Goal: Task Accomplishment & Management: Complete application form

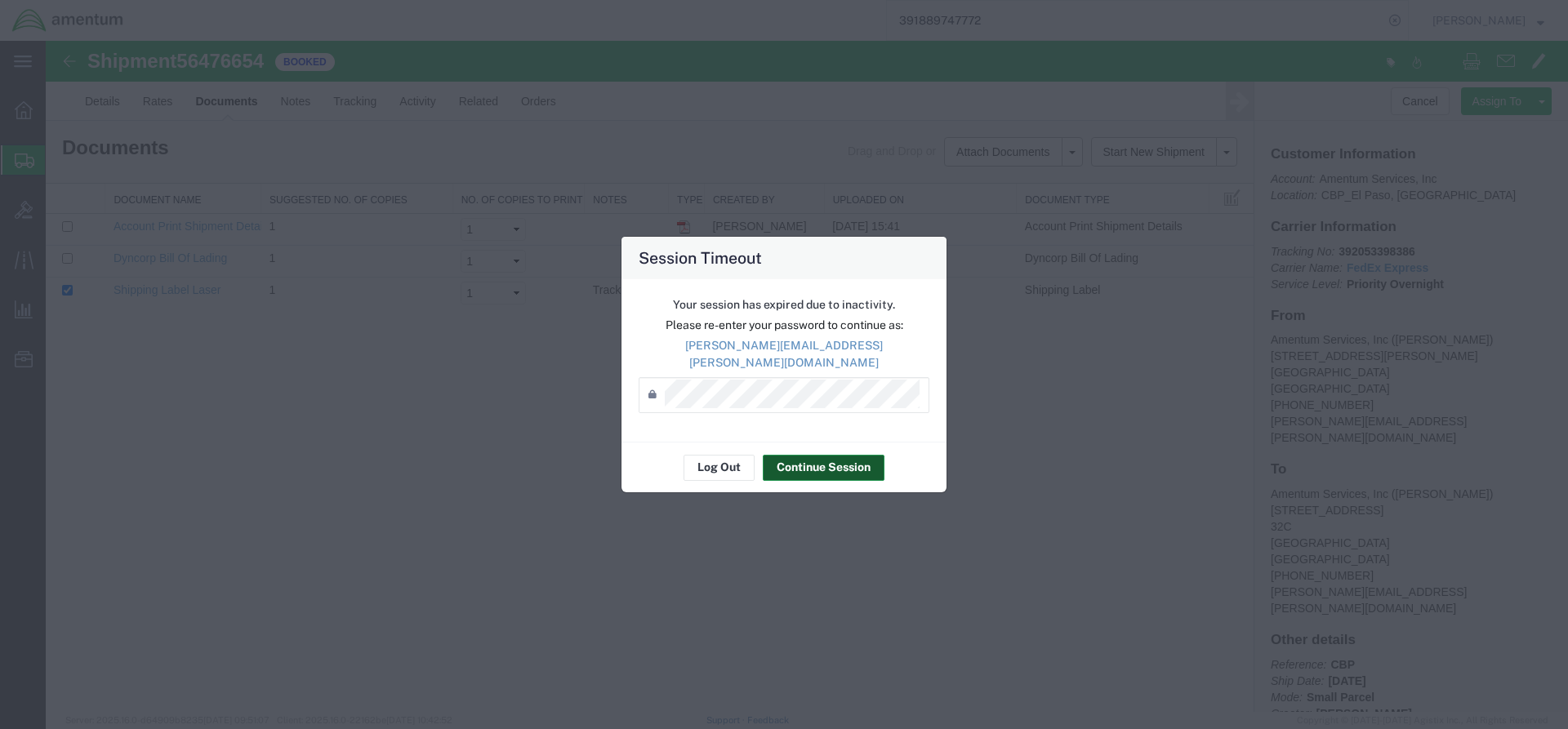
click at [808, 462] on button "Continue Session" at bounding box center [823, 468] width 121 height 26
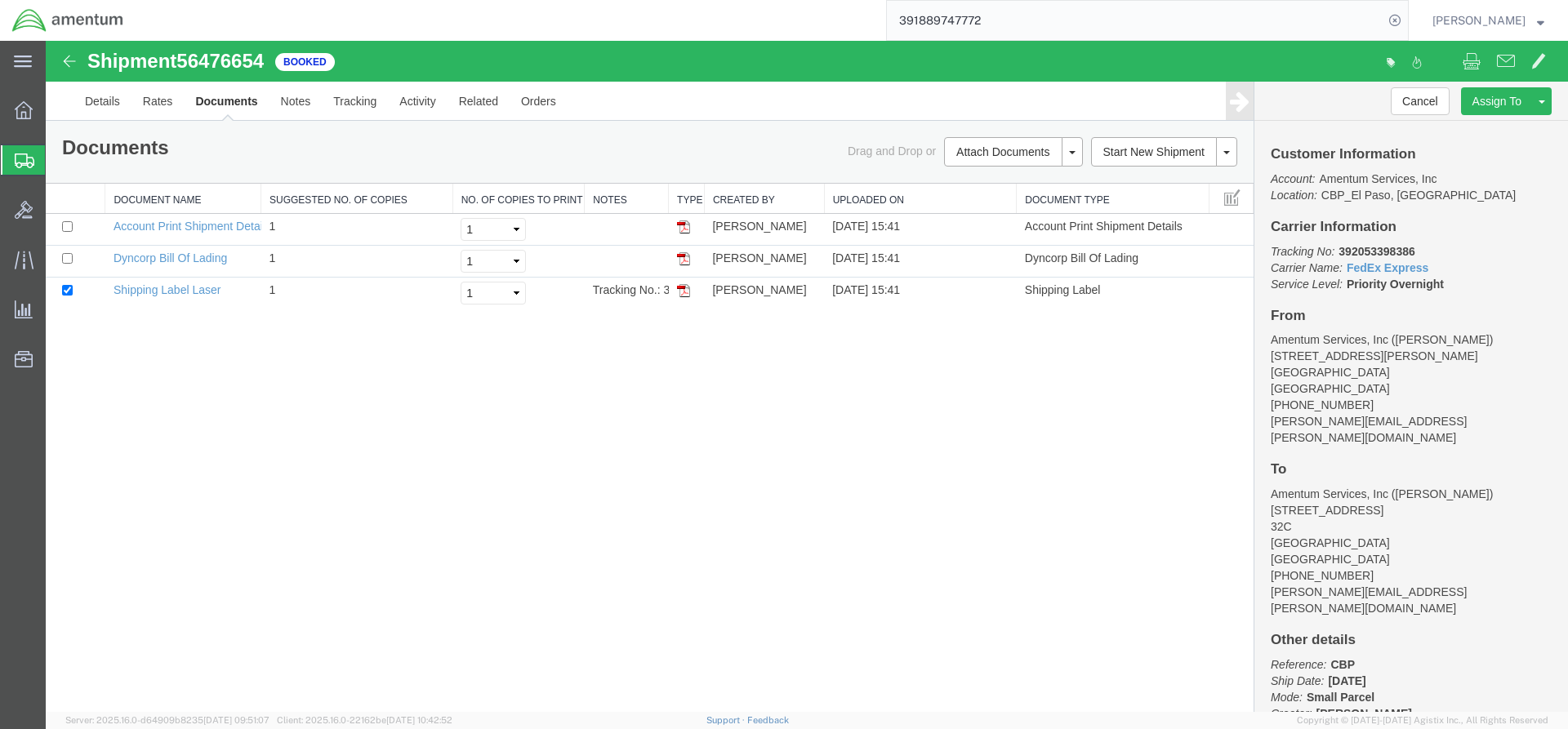
click at [0, 0] on span "Create from Template" at bounding box center [0, 0] width 0 height 0
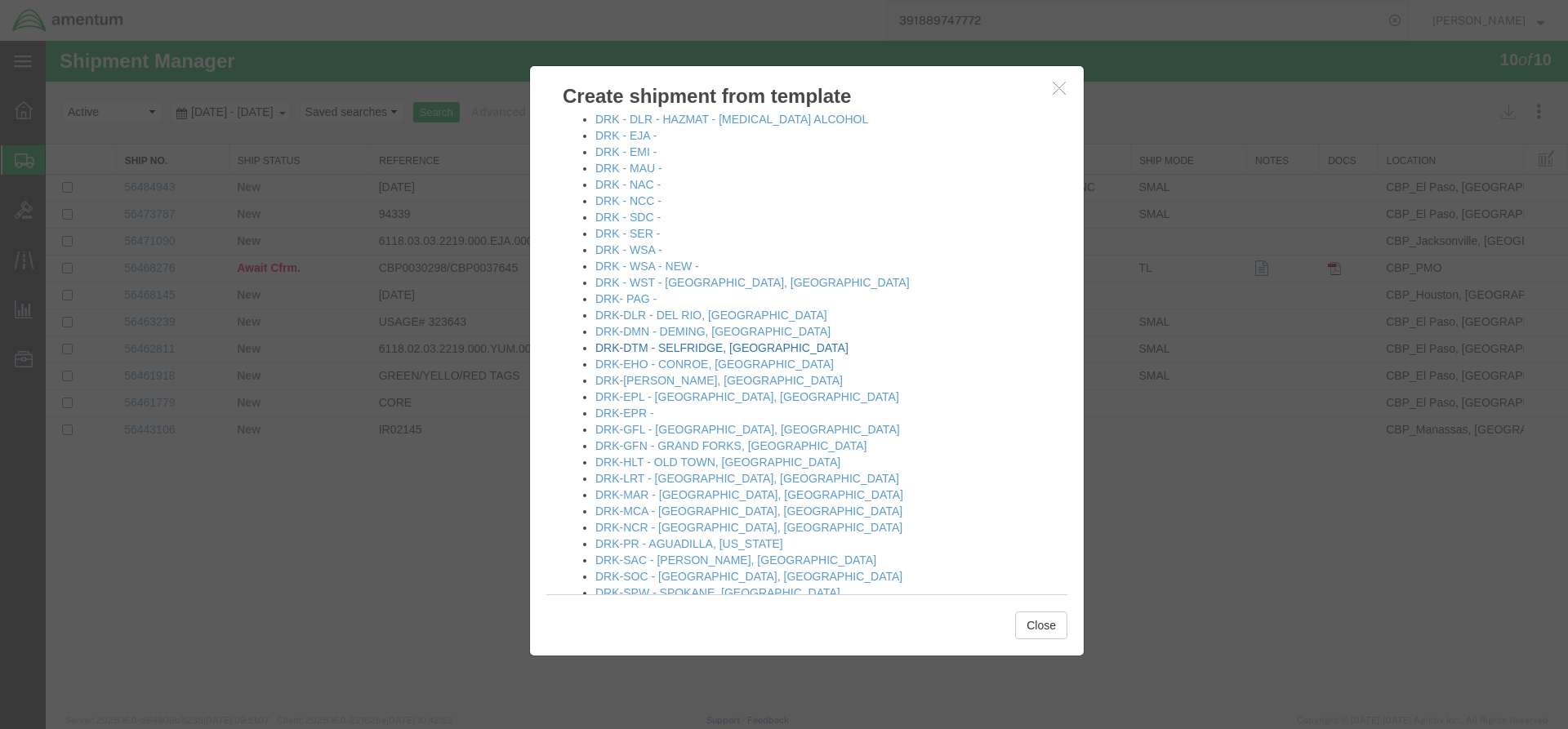
scroll to position [326, 0]
click at [639, 478] on link "DRK-LRT - [GEOGRAPHIC_DATA], [GEOGRAPHIC_DATA]" at bounding box center [747, 477] width 303 height 13
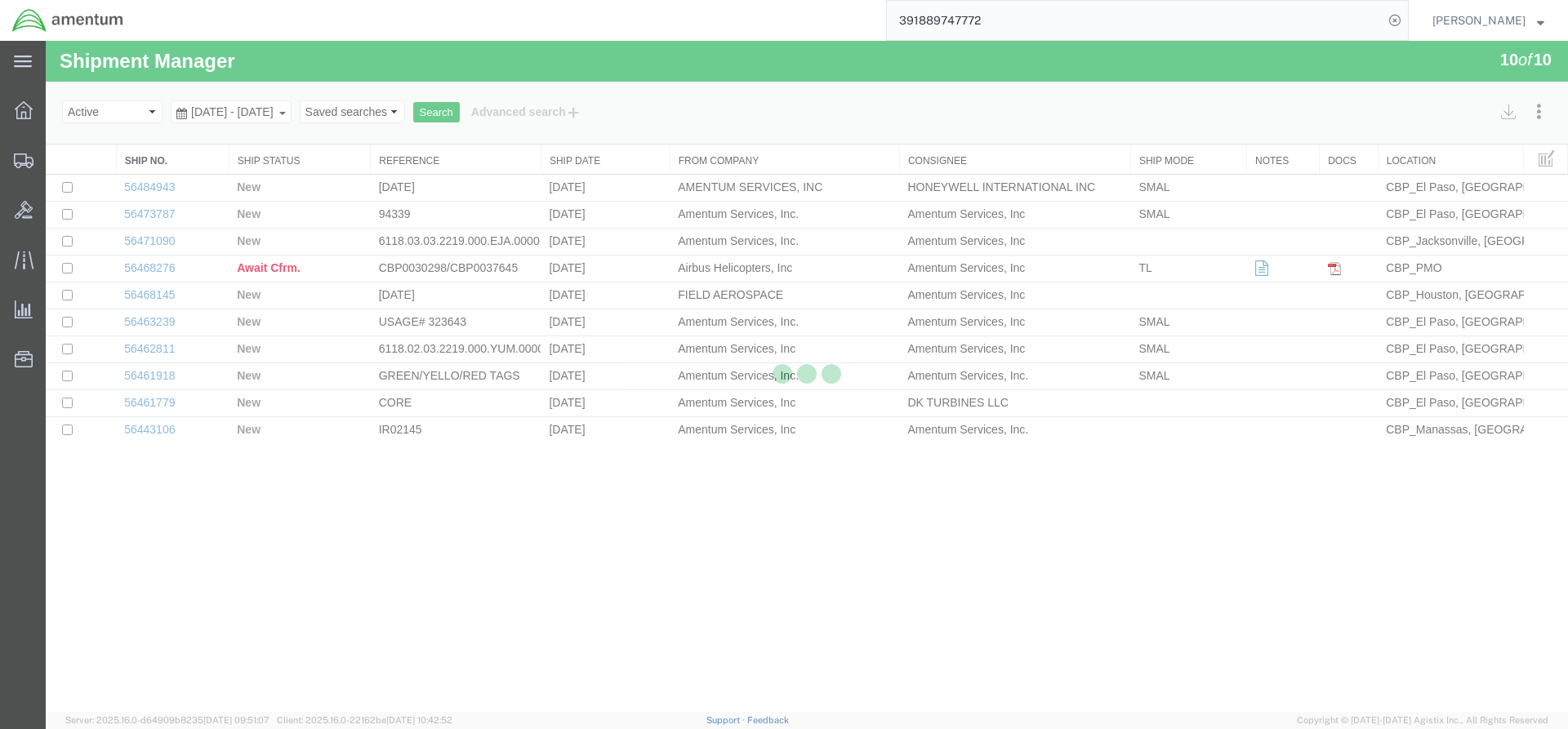
select select "49831"
select select "49940"
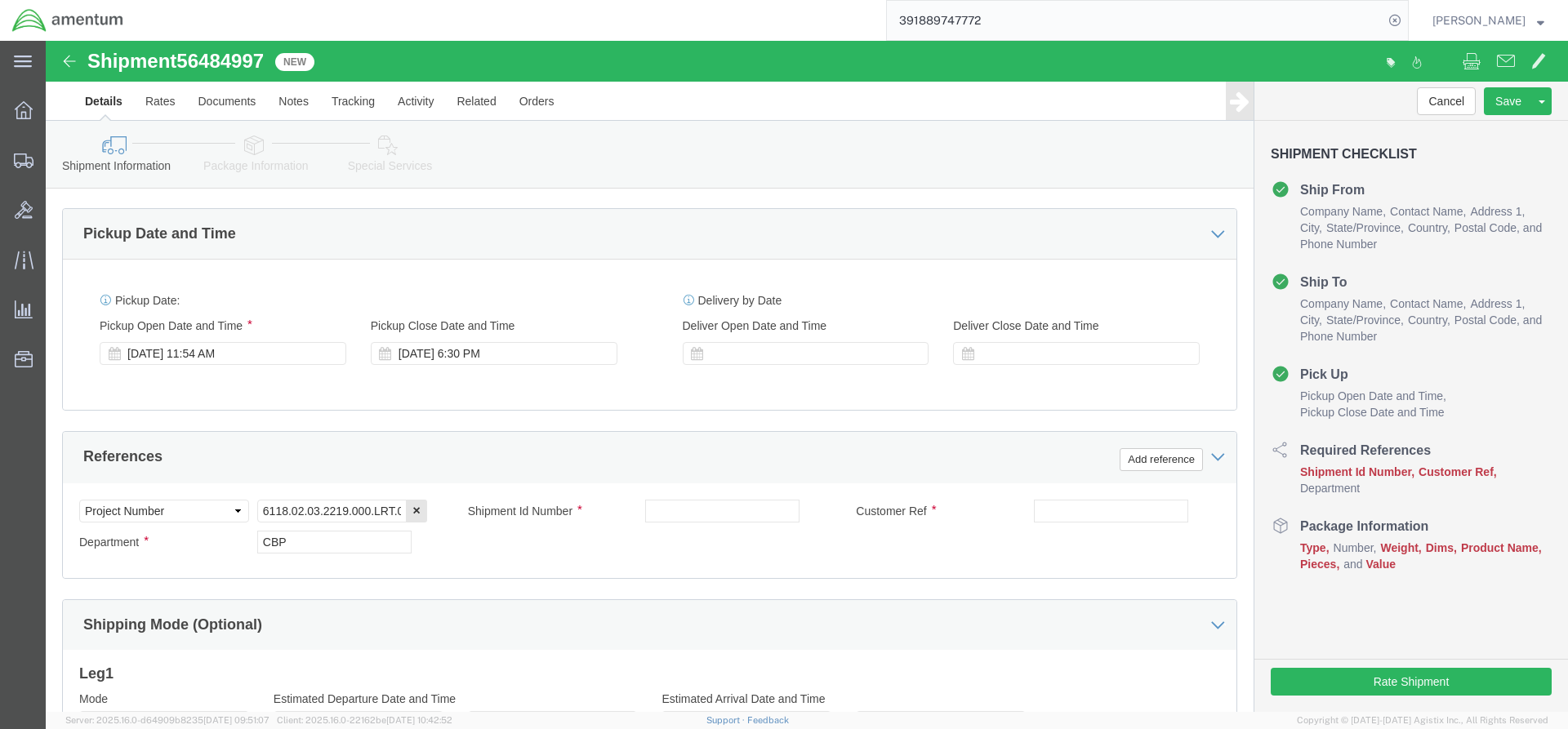
scroll to position [572, 0]
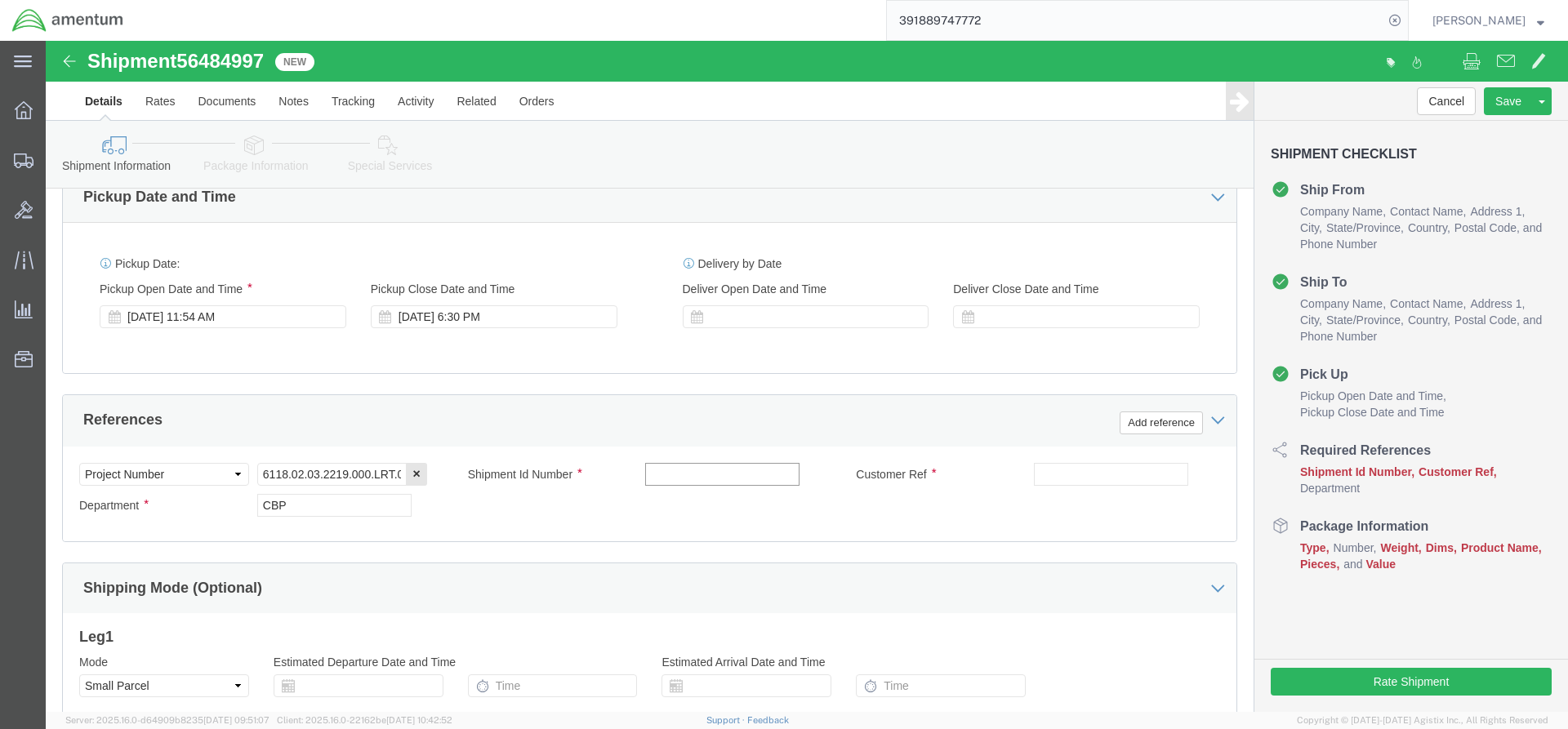
click input "text"
type input "94388"
click input "text"
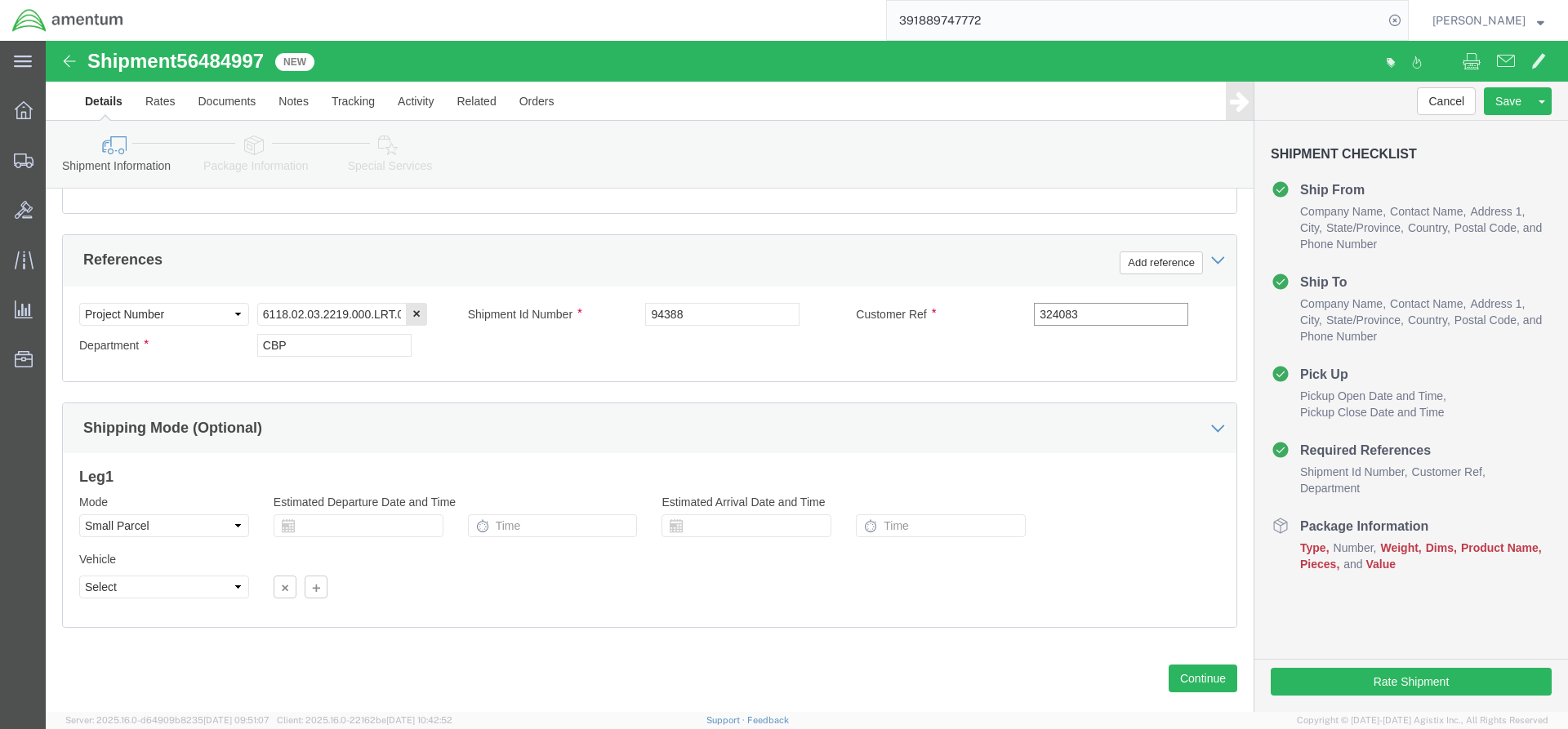
scroll to position [762, 0]
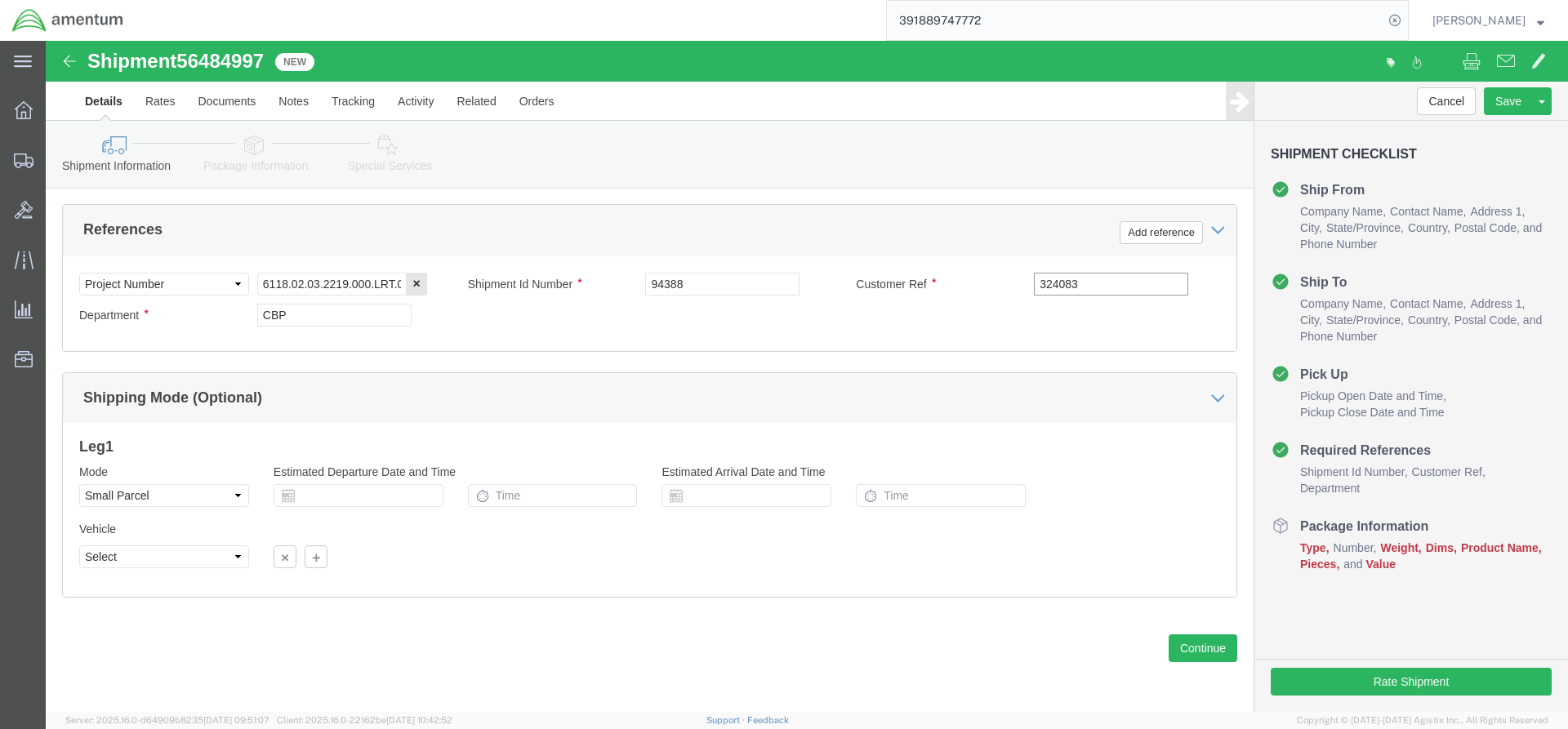
type input "324083"
click button "Continue"
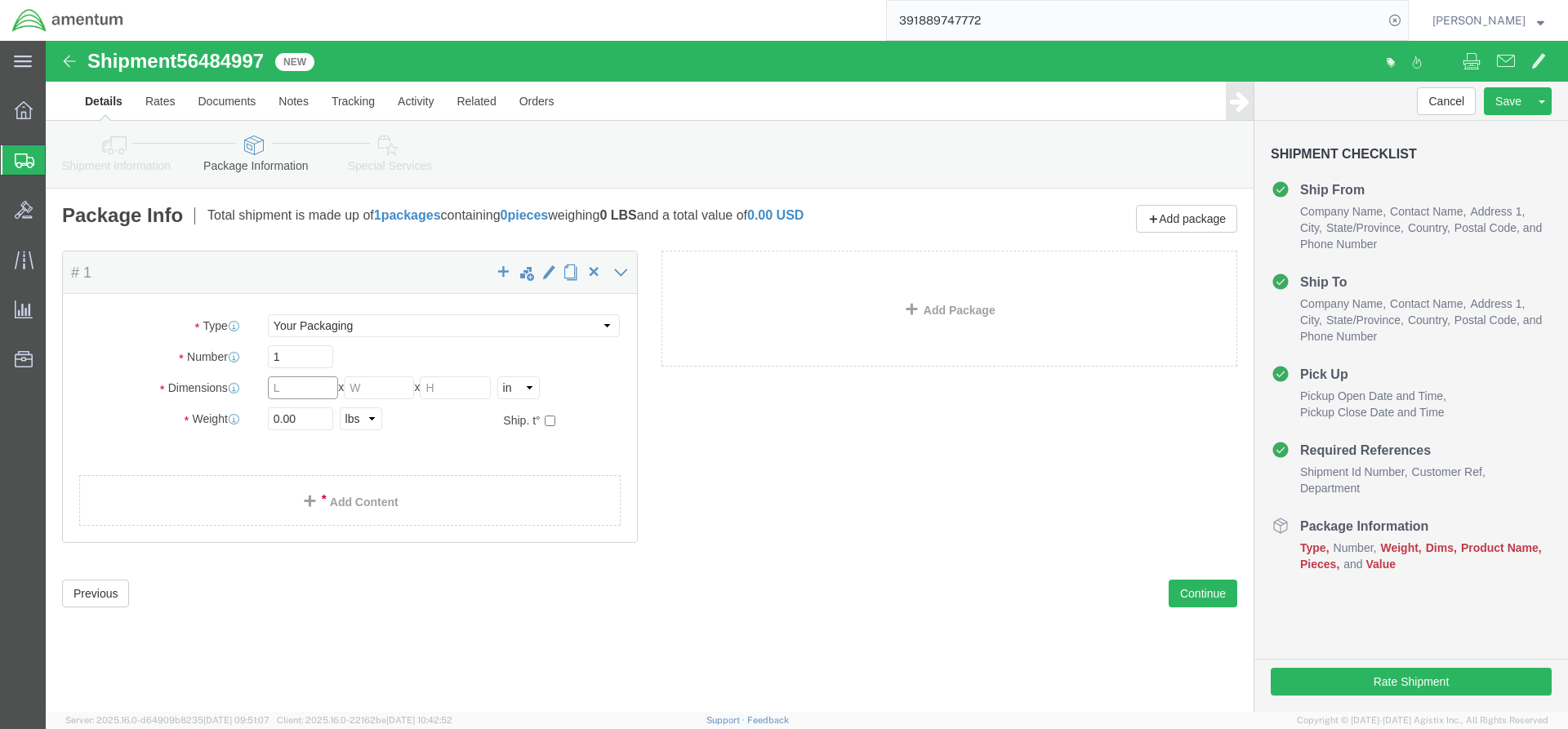
drag, startPoint x: 254, startPoint y: 347, endPoint x: 260, endPoint y: 333, distance: 15.2
click input "text"
type input "17"
type input "13"
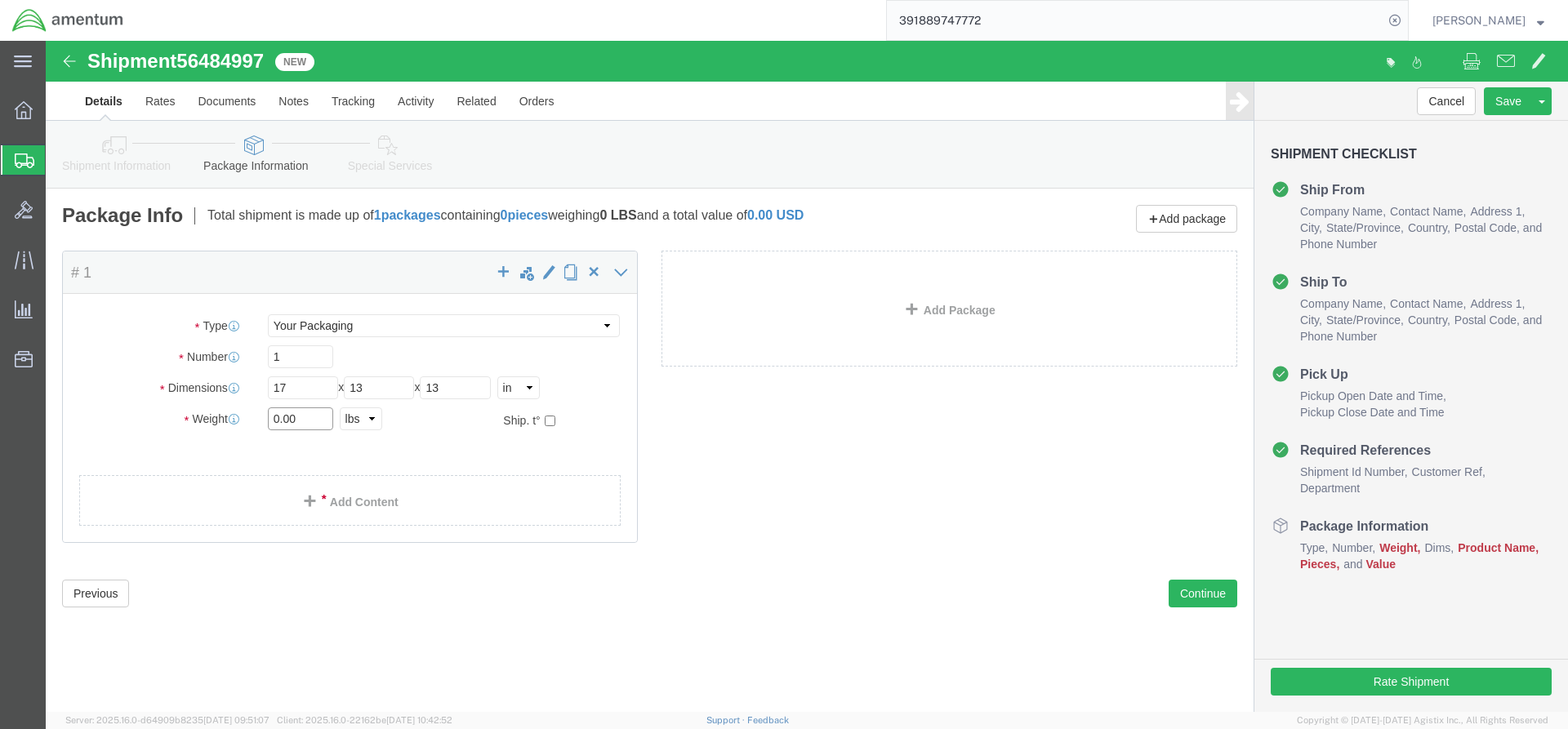
click input "0.00"
type input "52.2"
click div "Package Content # 1 x Package Type Select Bale(s) Basket(s) Bolt(s) Bottle(s) B…"
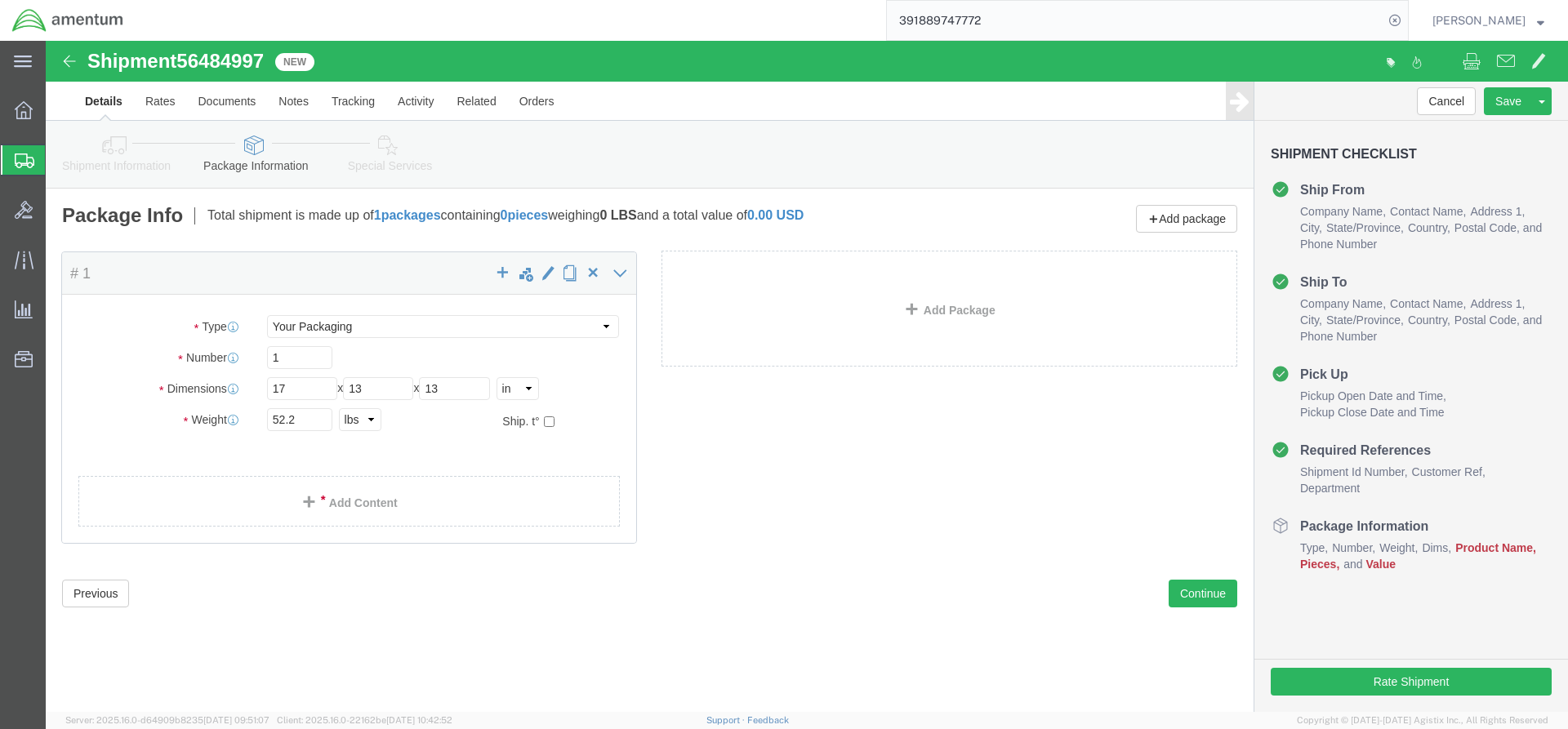
click div "Package Content # 1 x Package Type Select Bale(s) Basket(s) Bolt(s) Bottle(s) B…"
click span
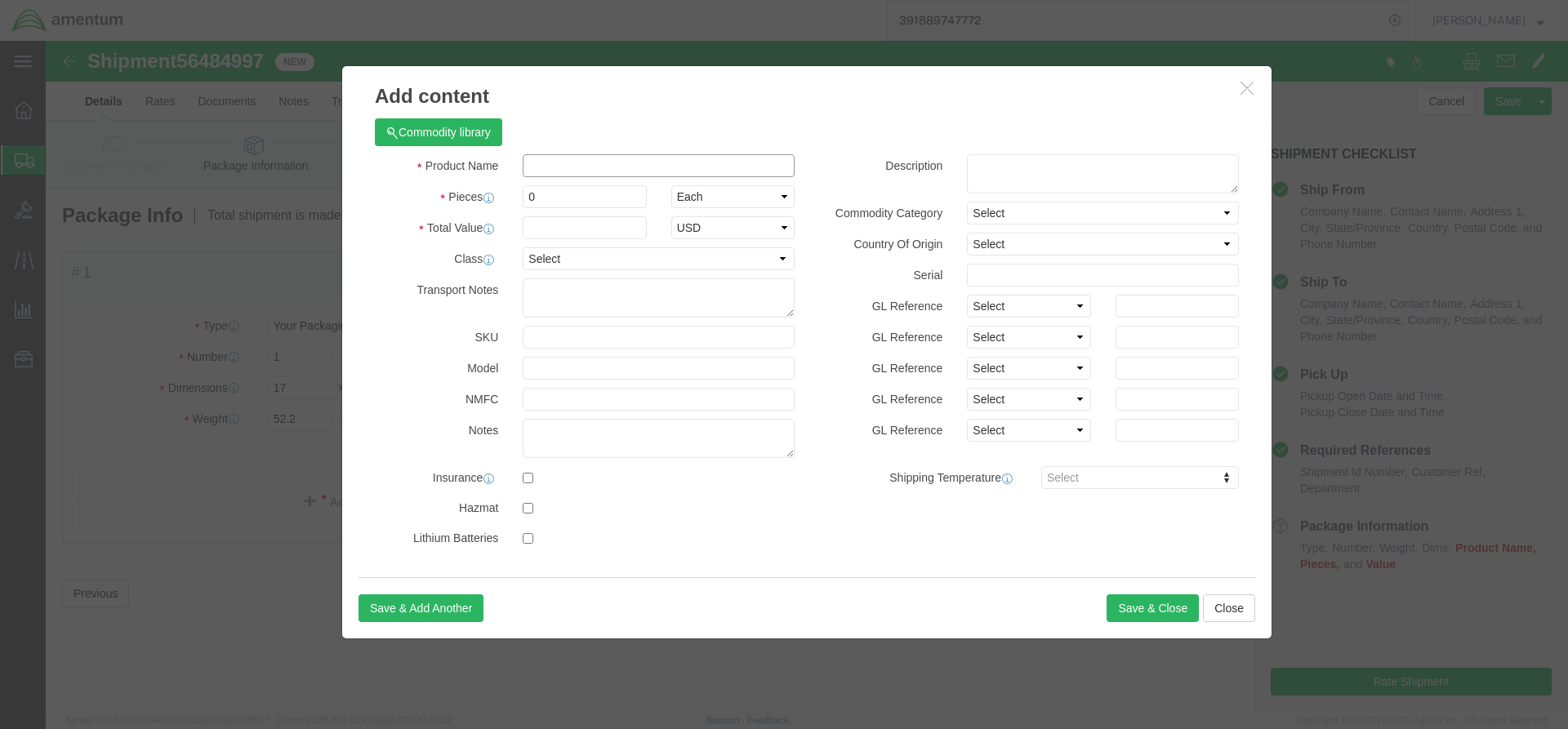
click input "text"
type input "ACFT OIL"
click input "0"
type input "24"
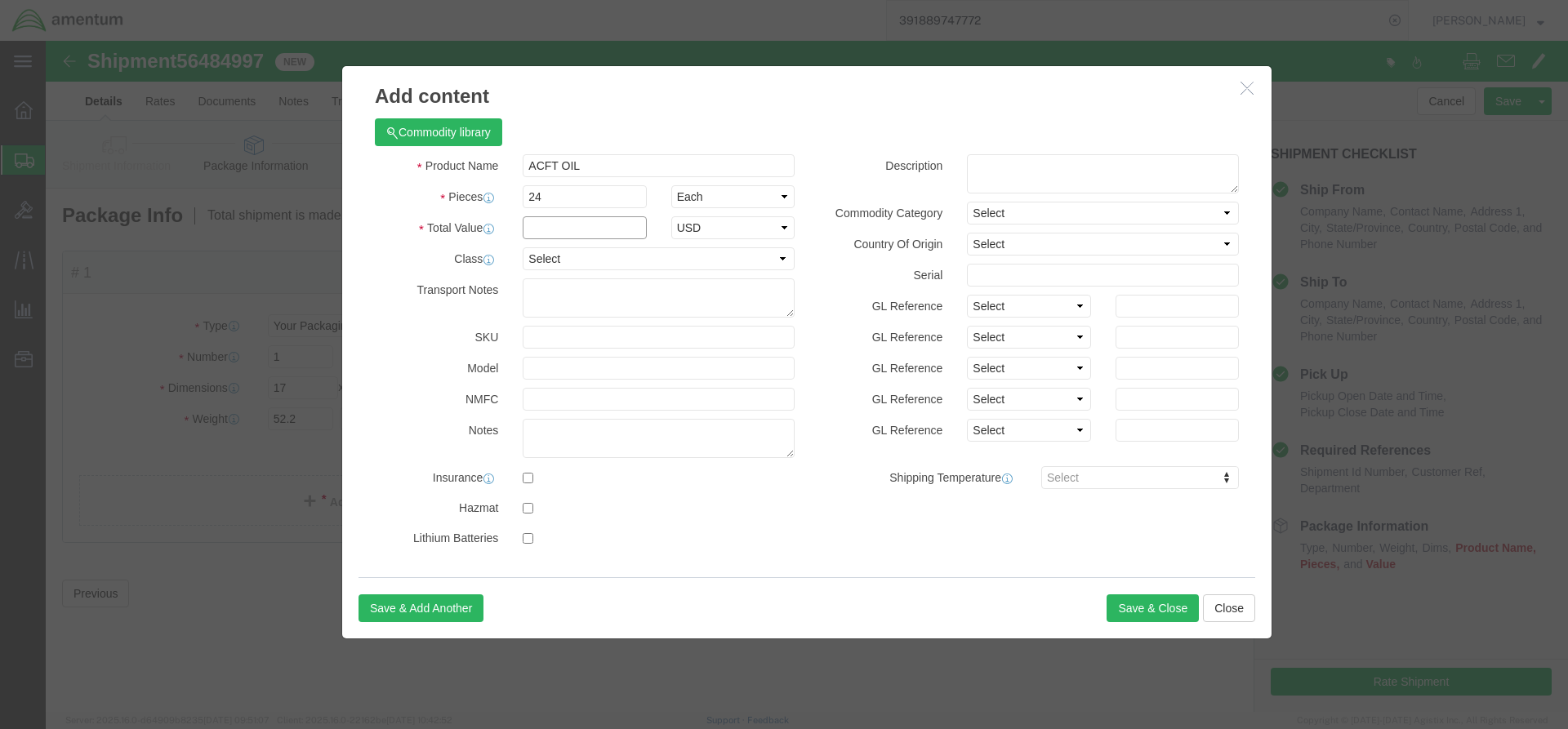
click input "text"
type input "50"
click textarea
type textarea "TURBO OIL"
click button "Save & Close"
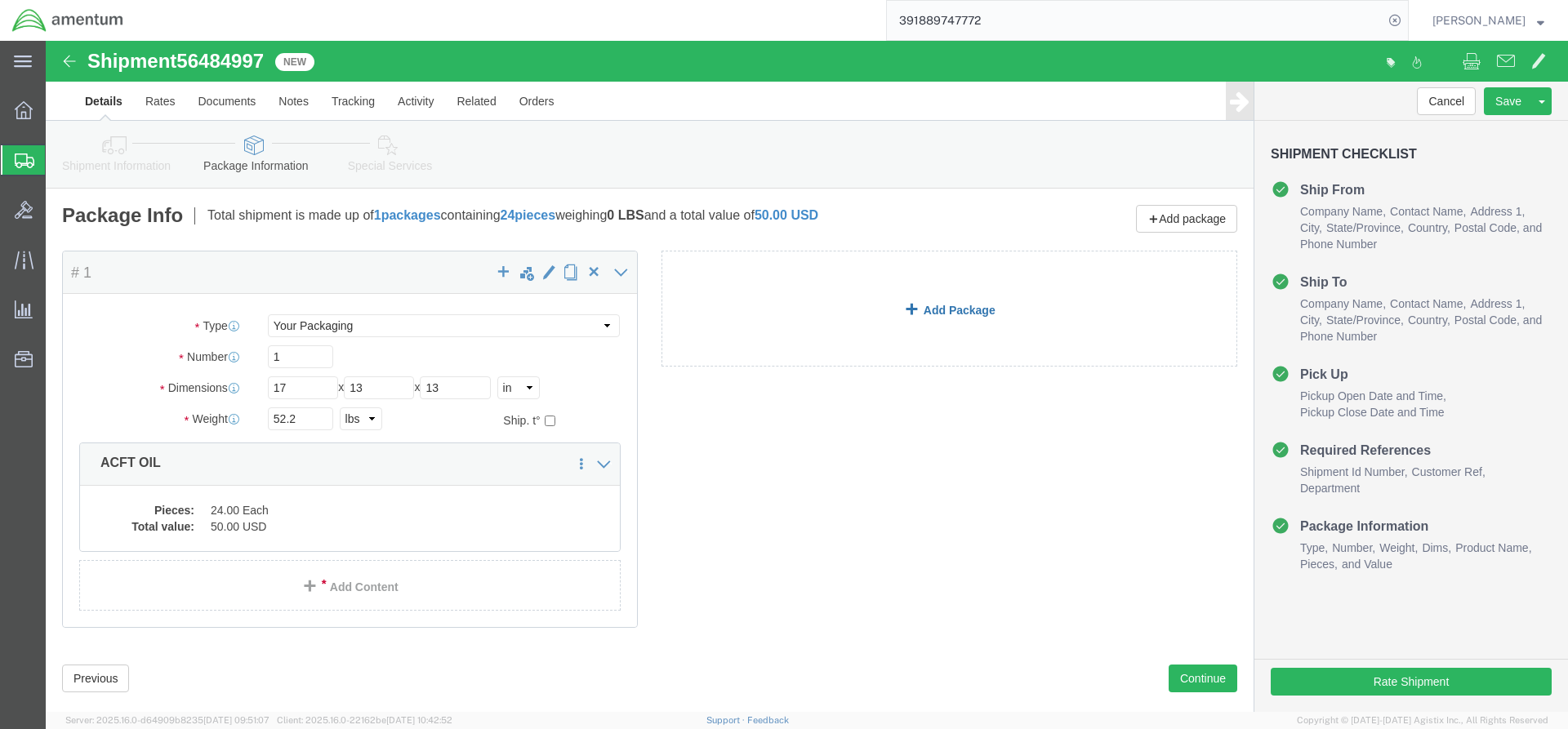
click link "Add Package"
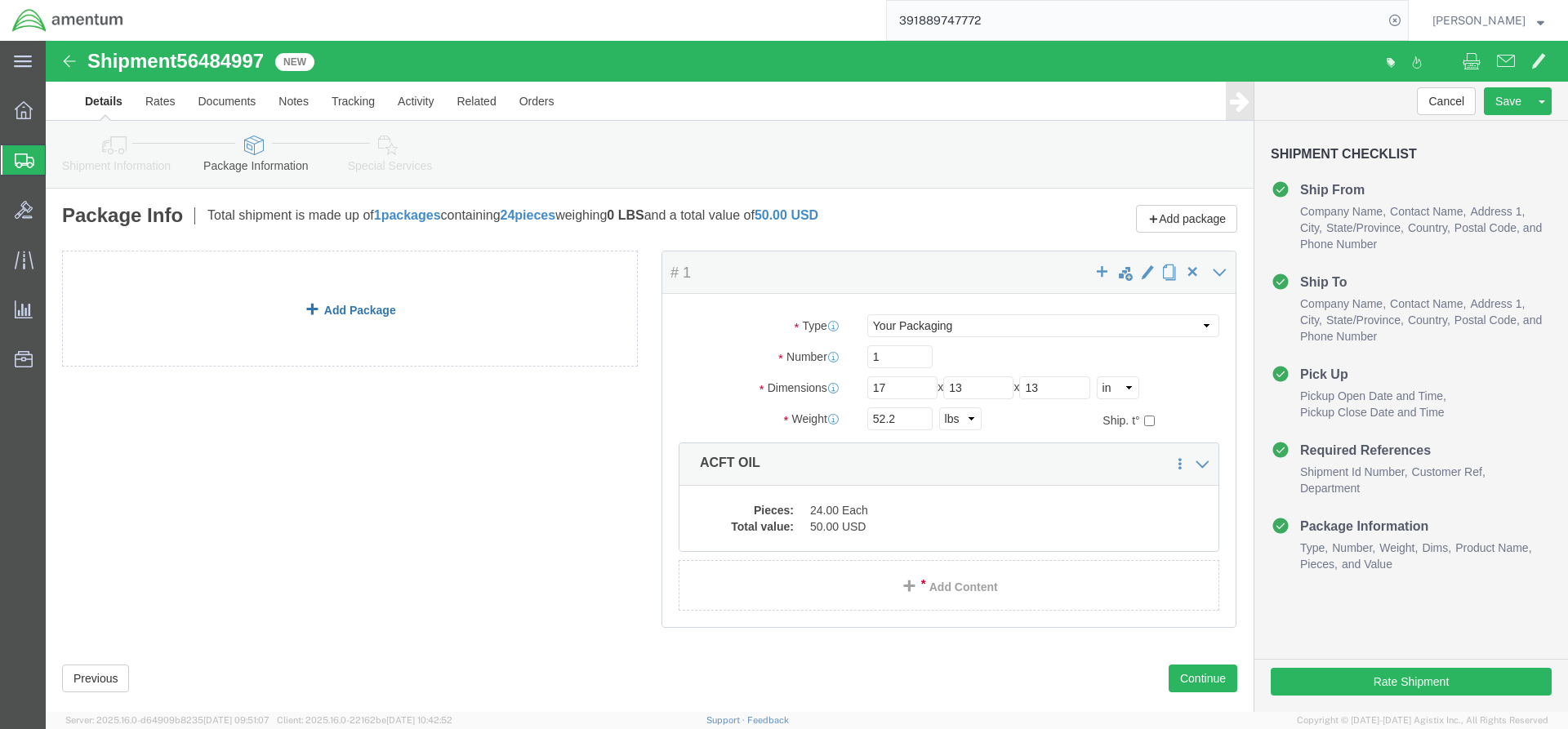
click link "Add Package"
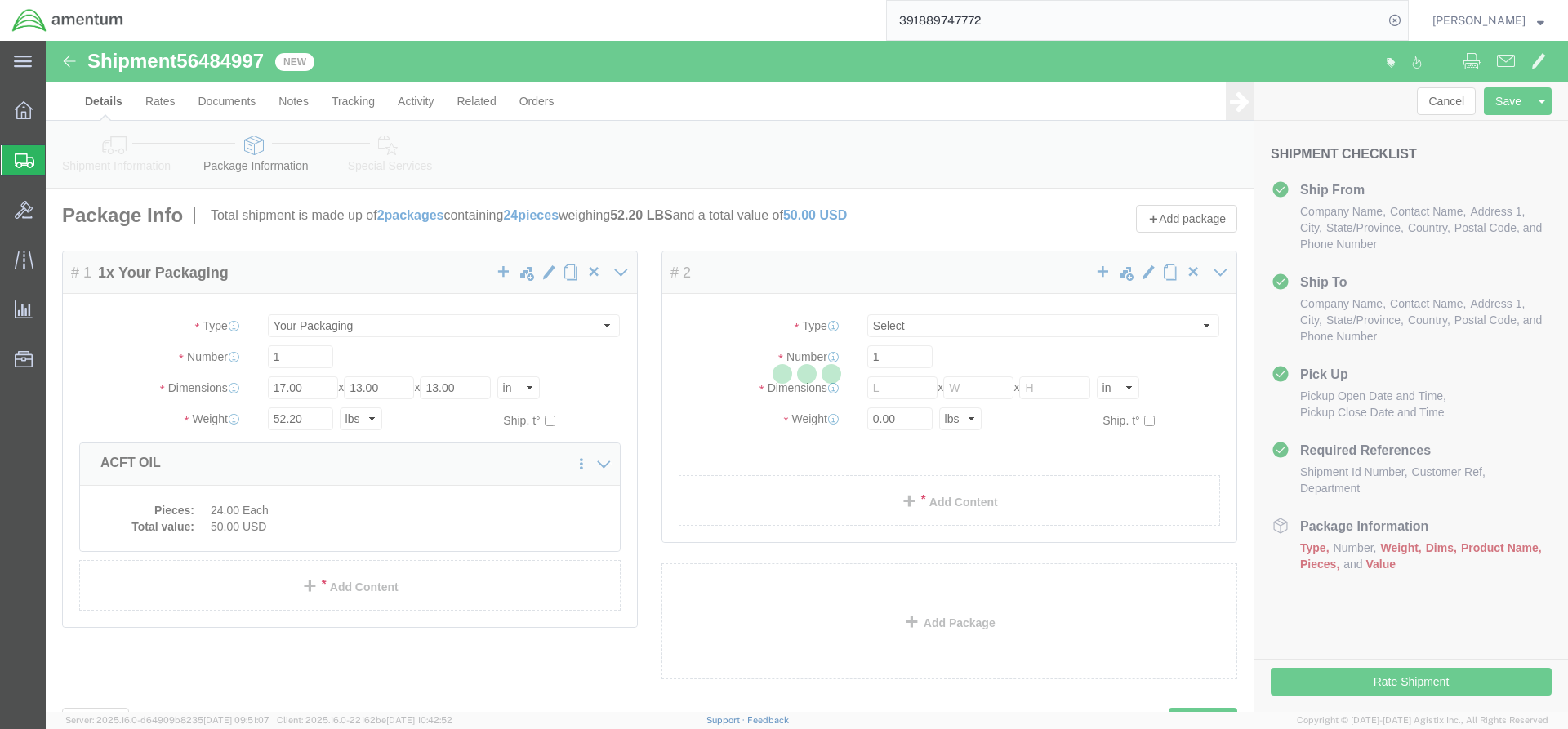
select select "YRPK"
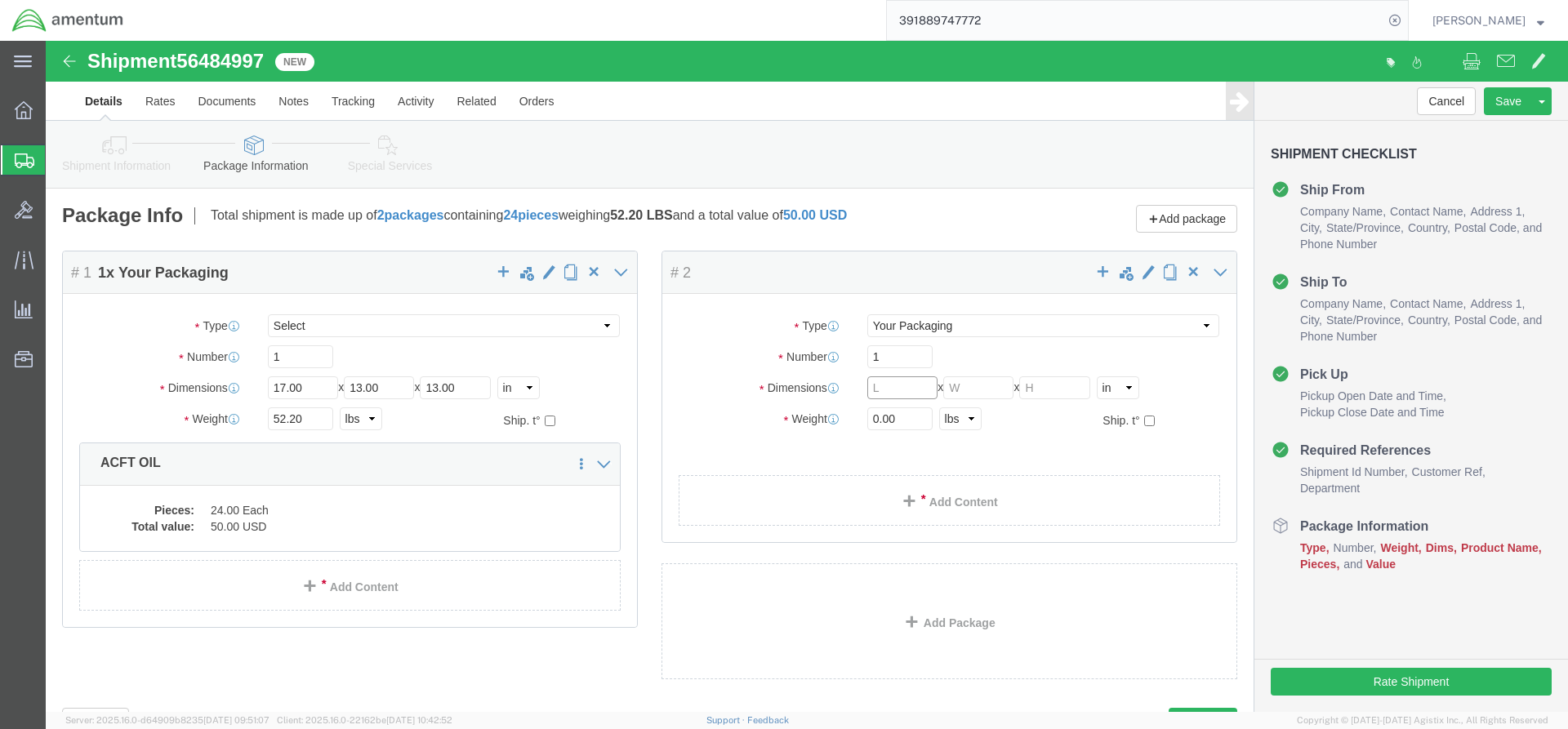
drag, startPoint x: 823, startPoint y: 348, endPoint x: 866, endPoint y: 350, distance: 43.0
click input "text"
type input "17"
type input "13"
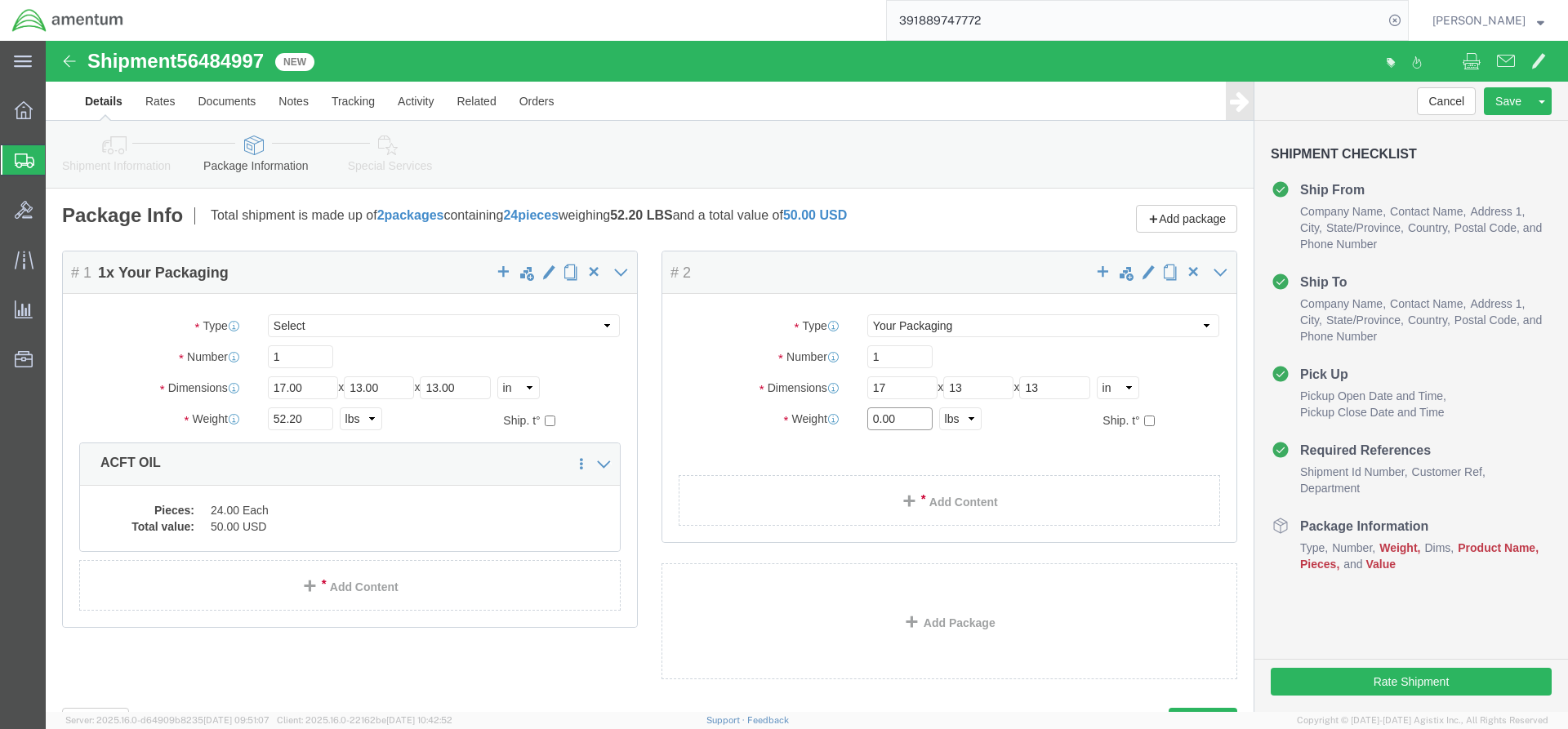
click input "0.00"
type input "59.2"
click link "Add Content"
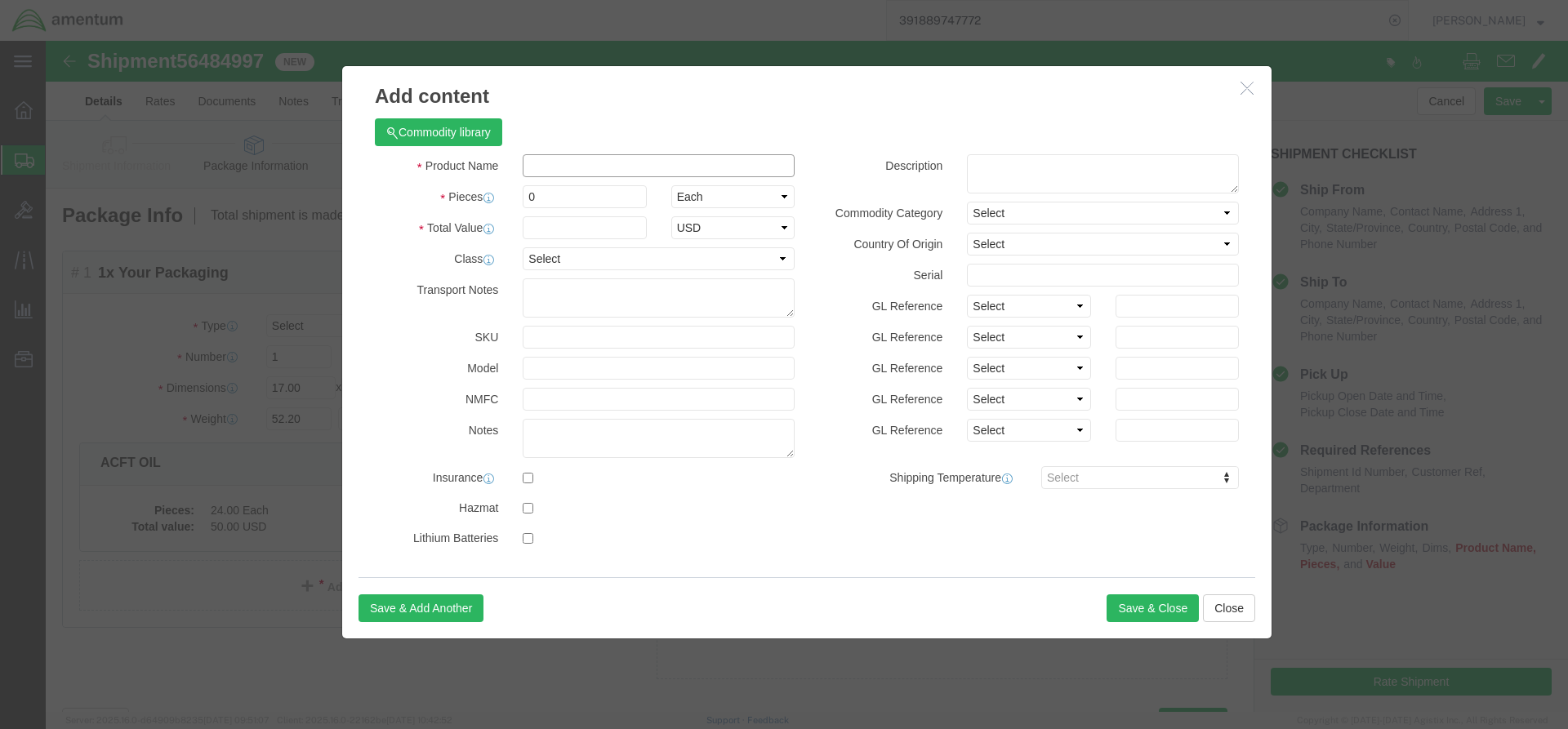
click input "text"
type input "HYDRUALIC FLUID"
click input "0"
type input "24"
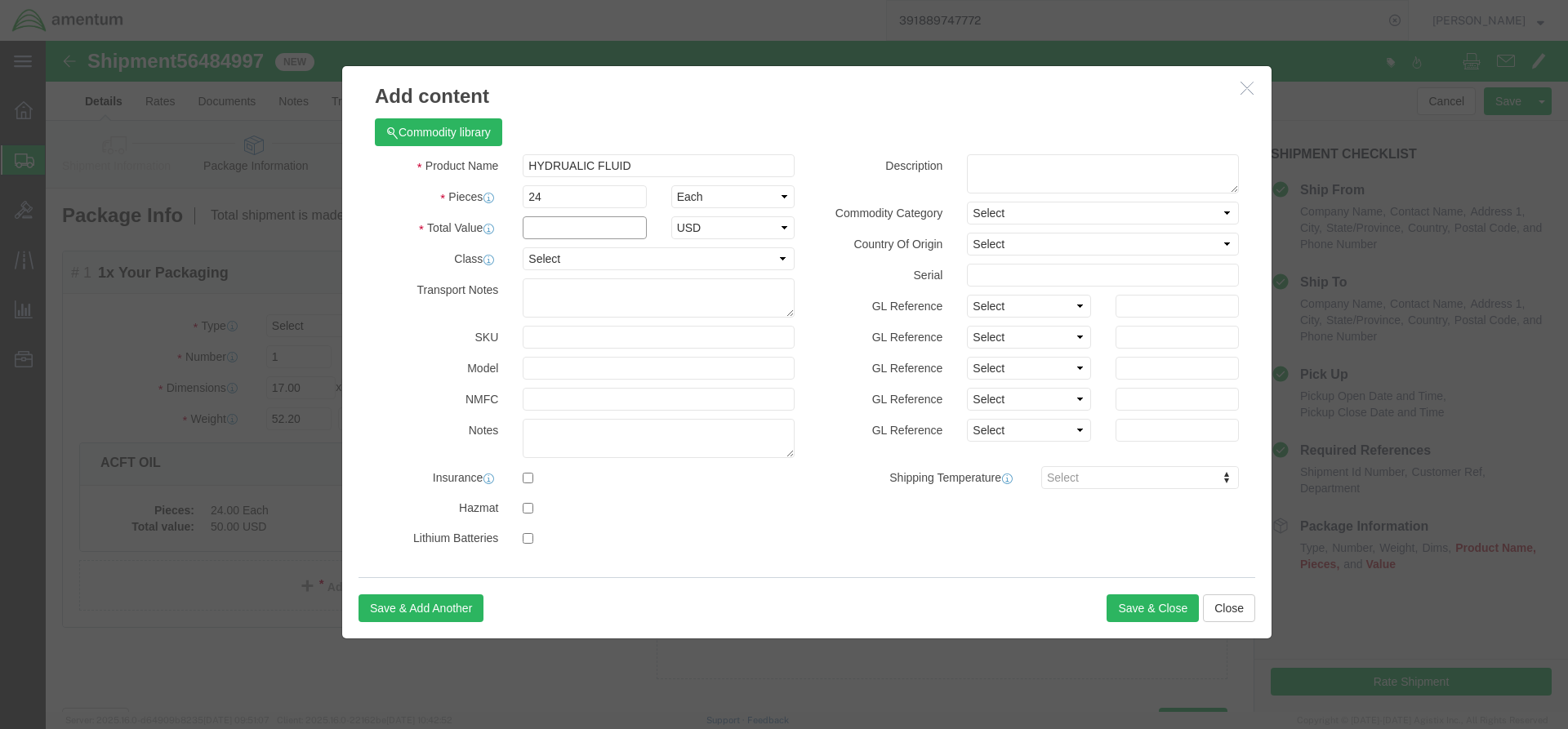
click input "text"
type input "50"
click textarea
type textarea "782-1QT"
click div "Commodity library"
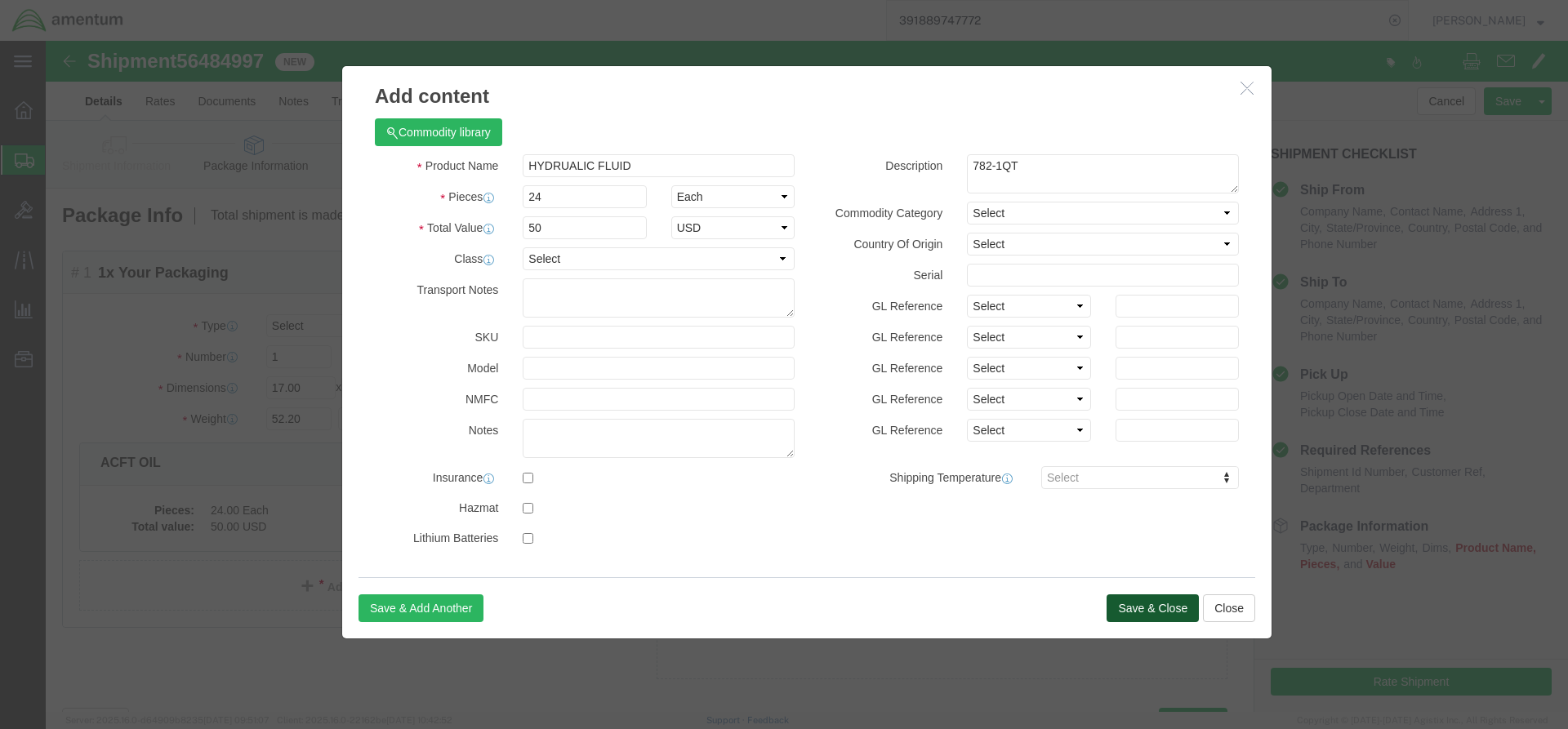
click button "Save & Close"
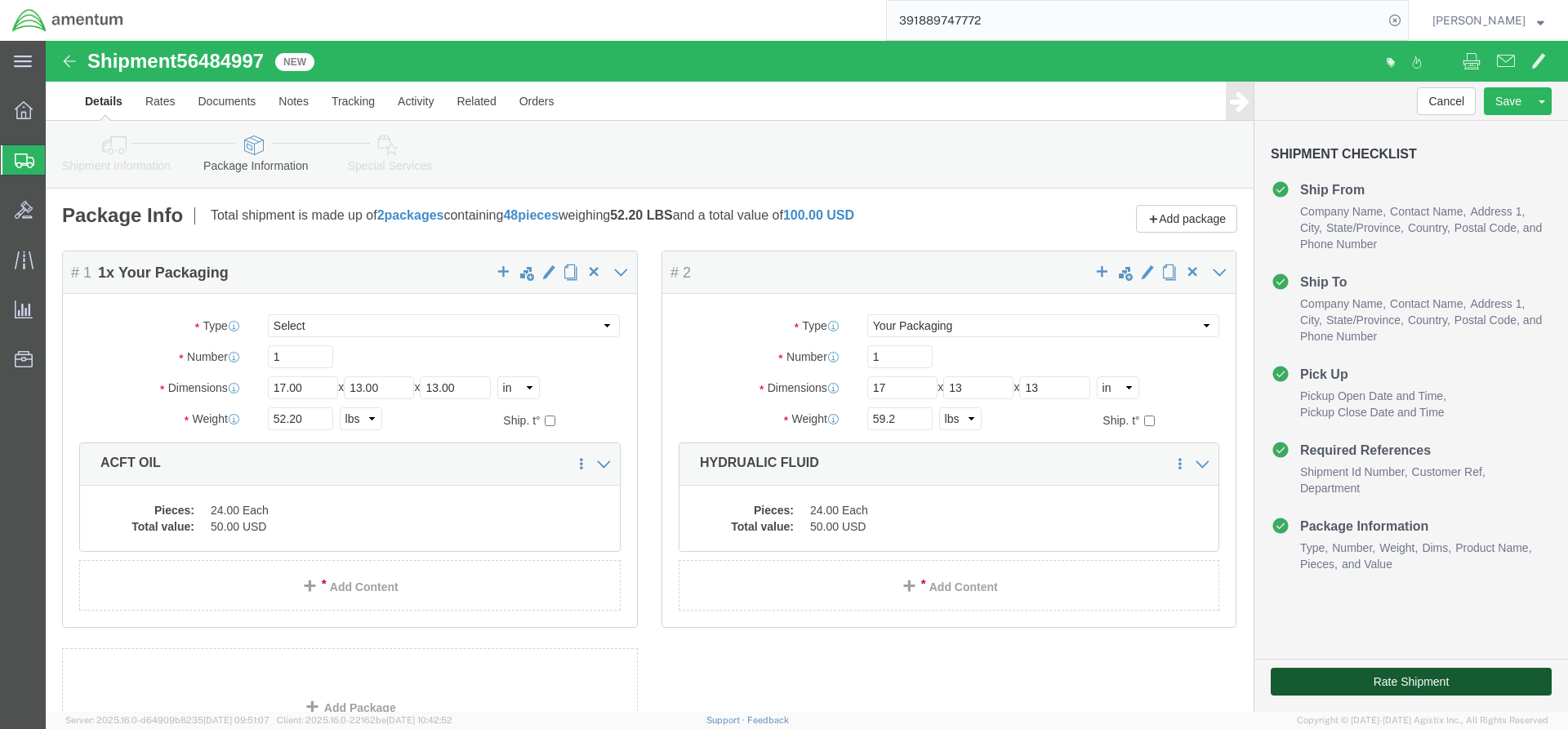
click button "Rate Shipment"
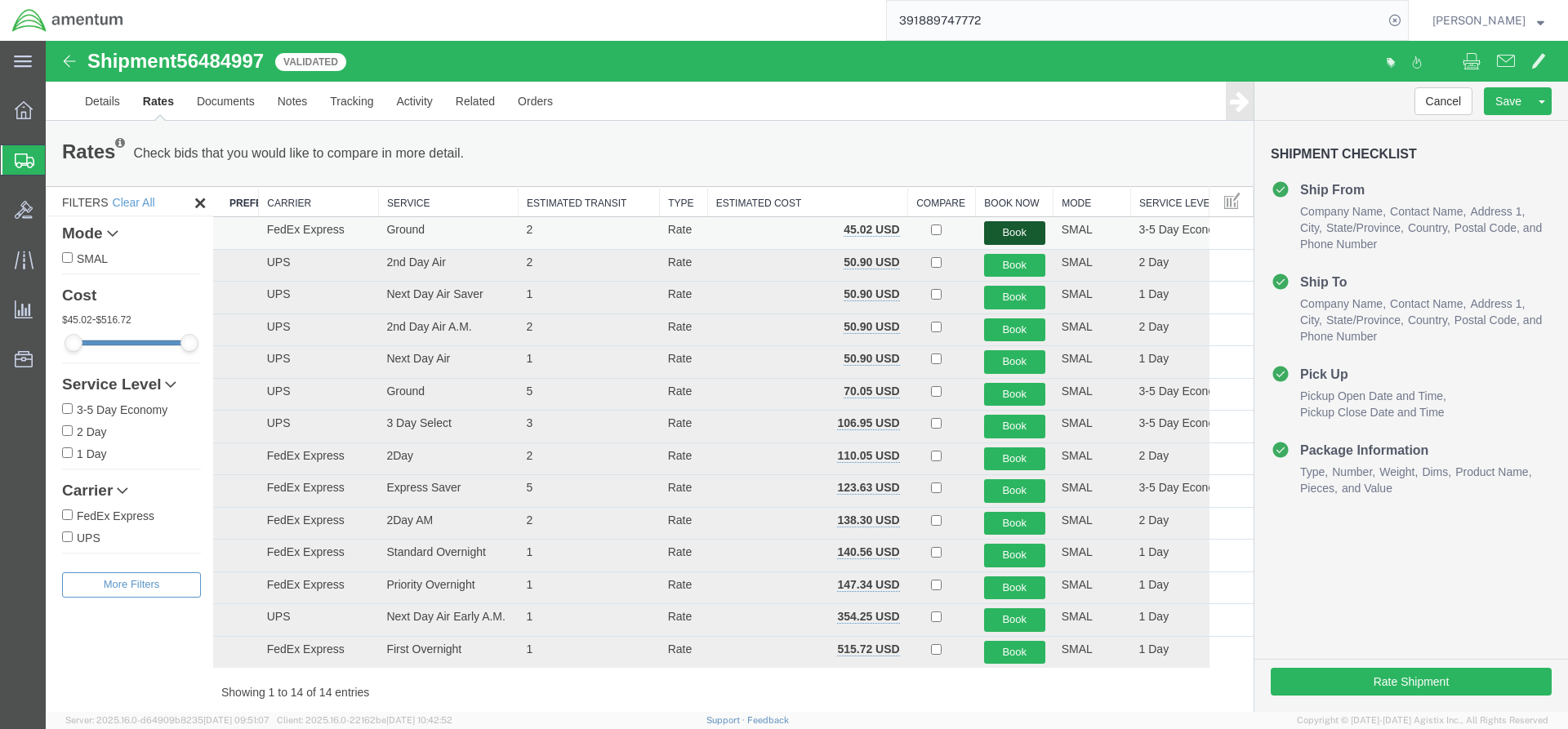
click at [1001, 232] on button "Book" at bounding box center [1014, 234] width 62 height 24
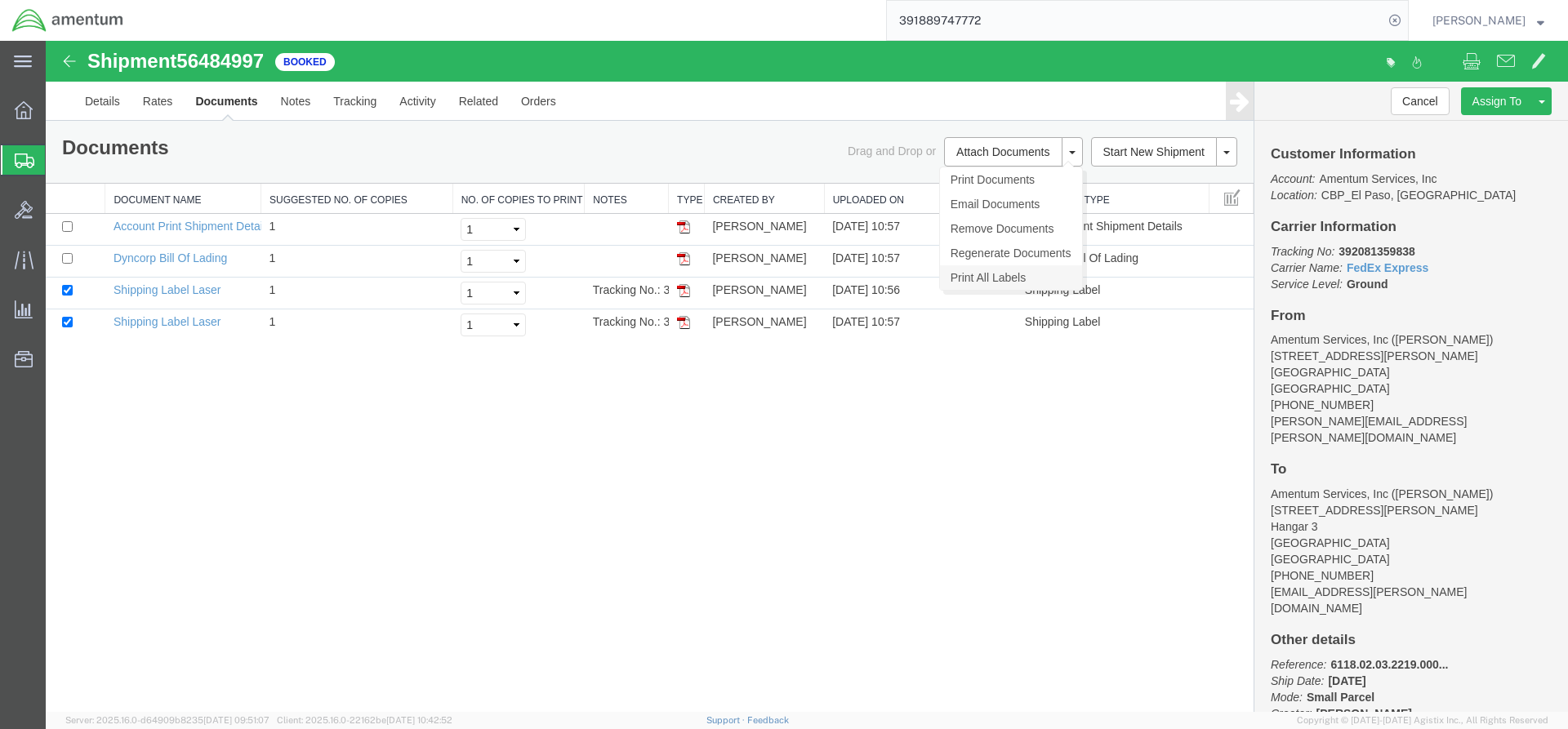
click at [993, 280] on link "Print All Labels" at bounding box center [1011, 278] width 143 height 25
